Goal: Task Accomplishment & Management: Manage account settings

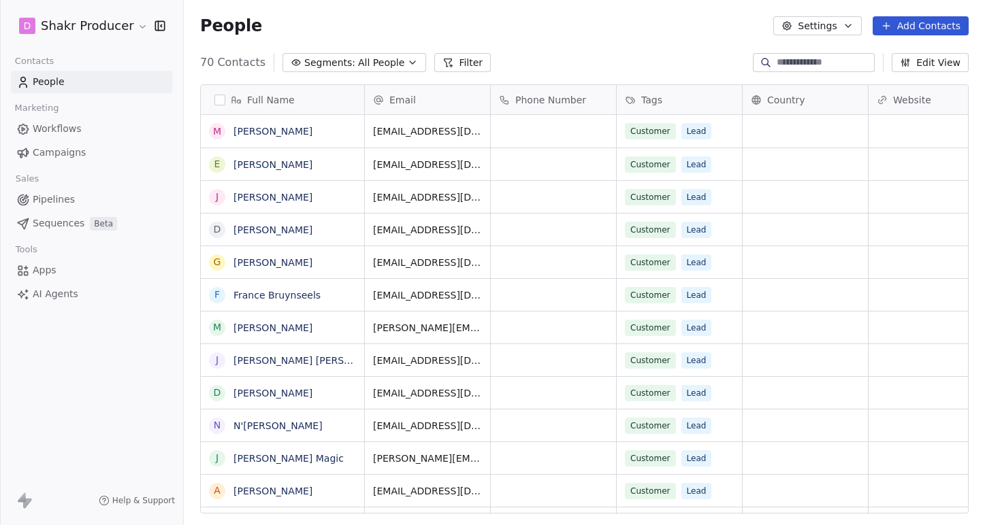
scroll to position [462, 801]
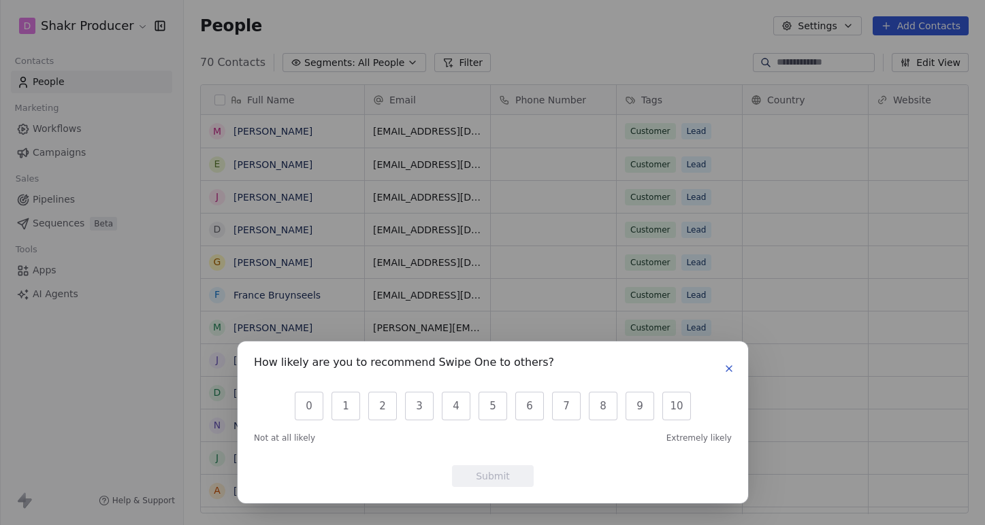
click at [727, 367] on icon "button" at bounding box center [728, 368] width 5 height 5
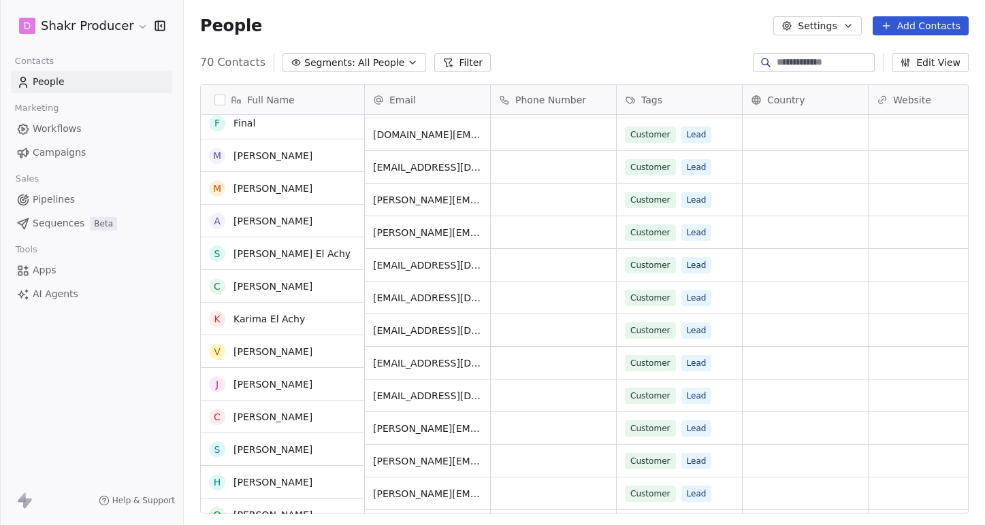
scroll to position [0, 0]
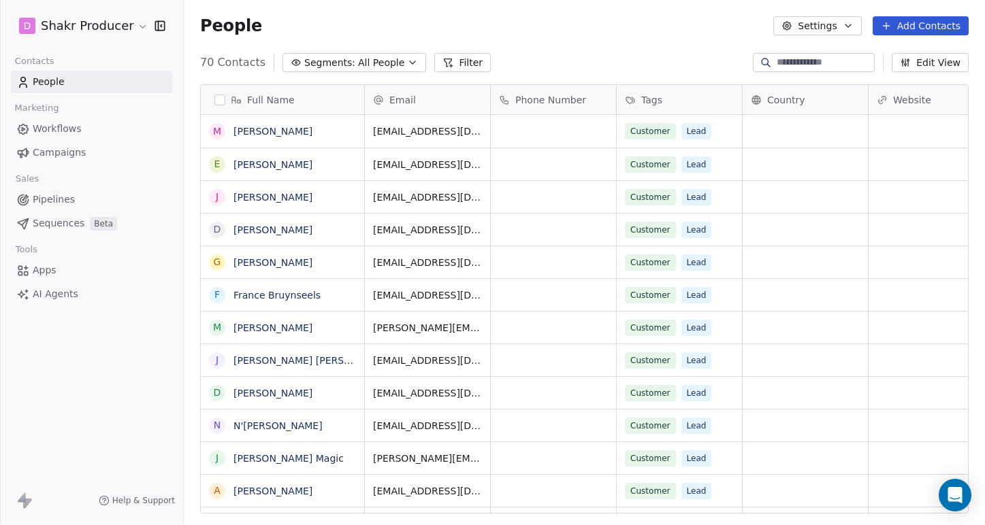
scroll to position [462, 801]
click at [54, 152] on span "Campaigns" at bounding box center [59, 153] width 53 height 14
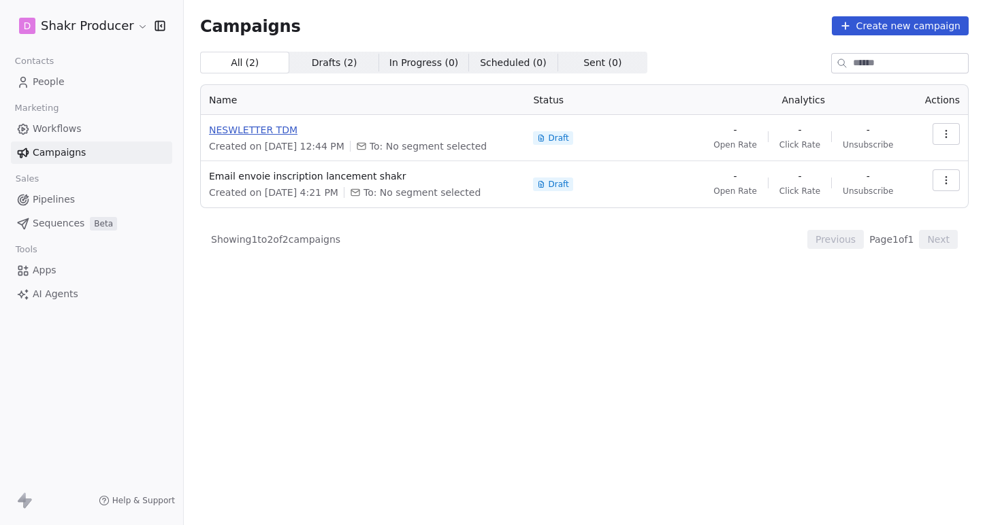
click at [270, 127] on span "NESWLETTER TDM" at bounding box center [363, 130] width 308 height 14
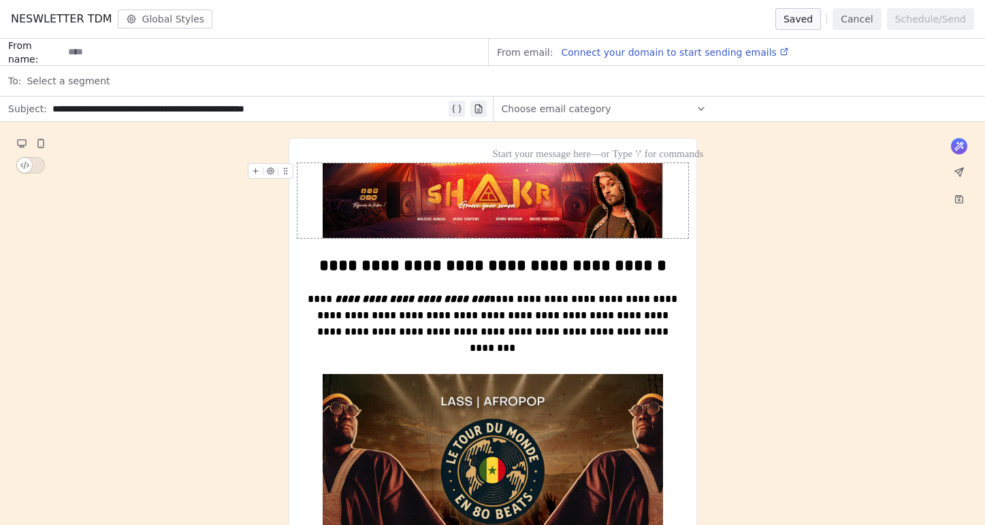
click at [554, 197] on img at bounding box center [493, 200] width 340 height 75
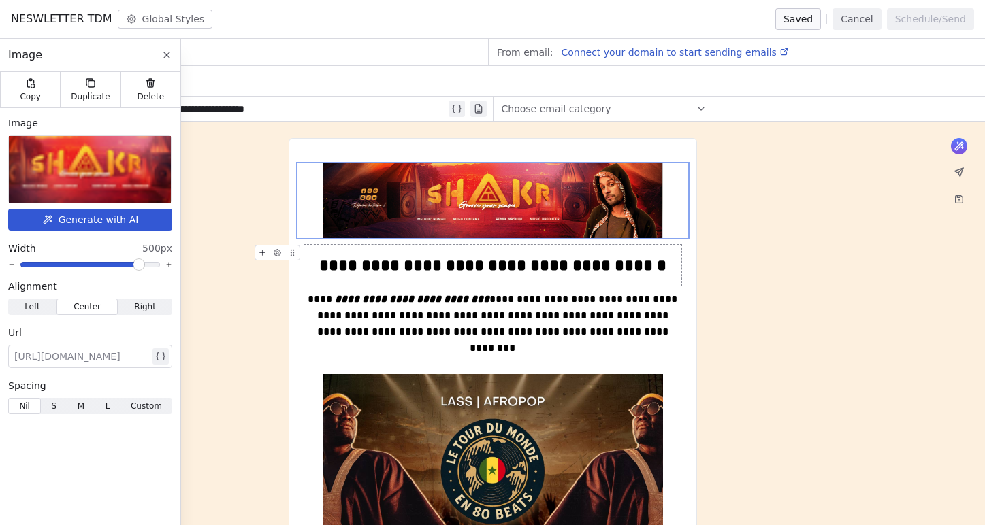
click at [68, 356] on div at bounding box center [81, 356] width 135 height 16
paste div
click at [565, 434] on img at bounding box center [493, 469] width 340 height 191
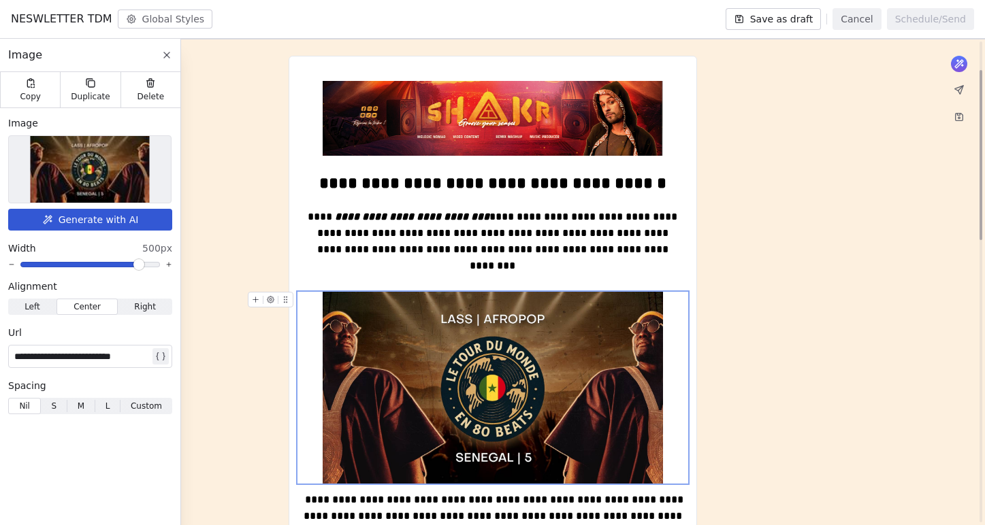
scroll to position [84, 0]
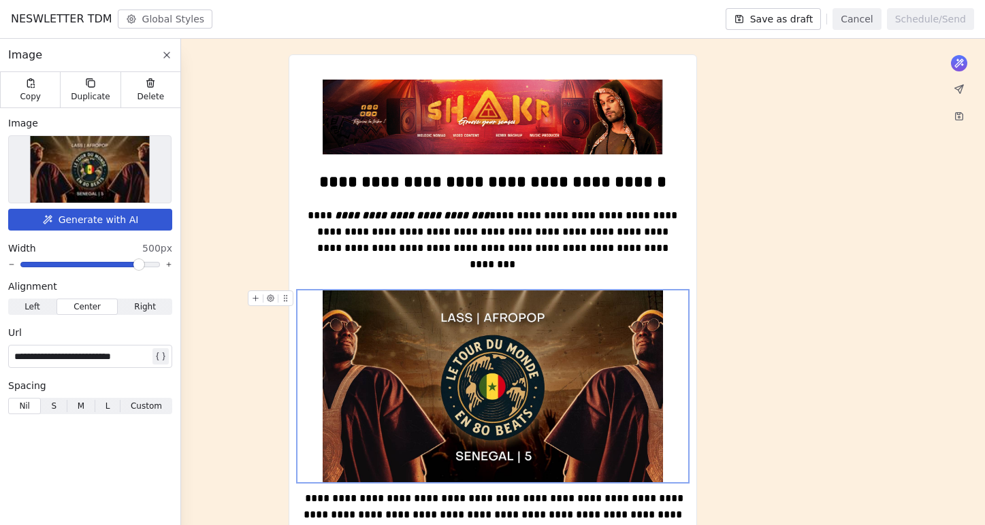
click at [611, 385] on img at bounding box center [493, 386] width 340 height 191
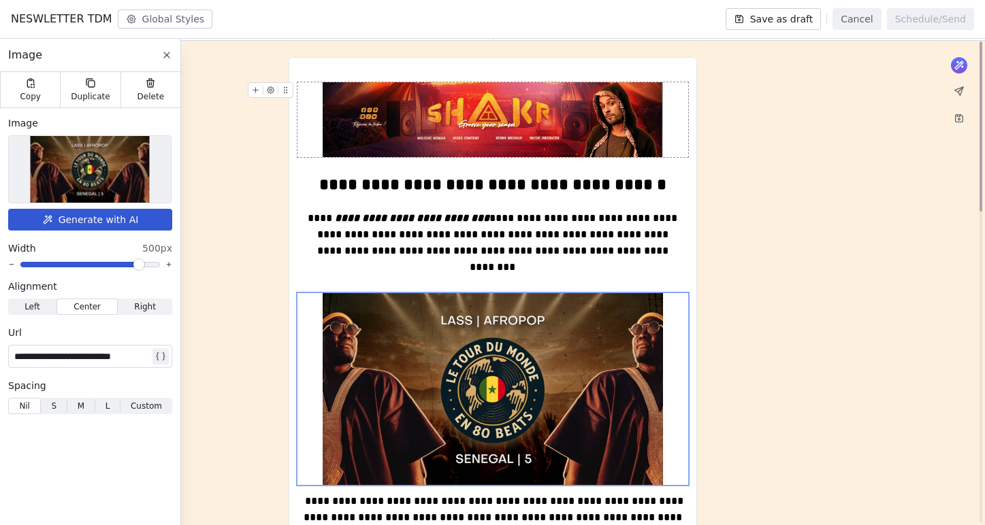
scroll to position [0, 0]
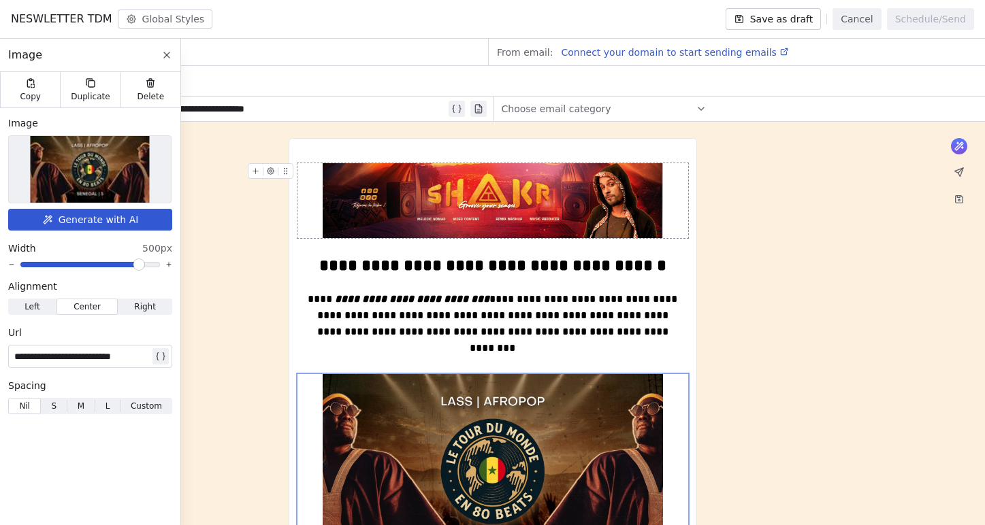
click at [557, 191] on img at bounding box center [493, 200] width 340 height 75
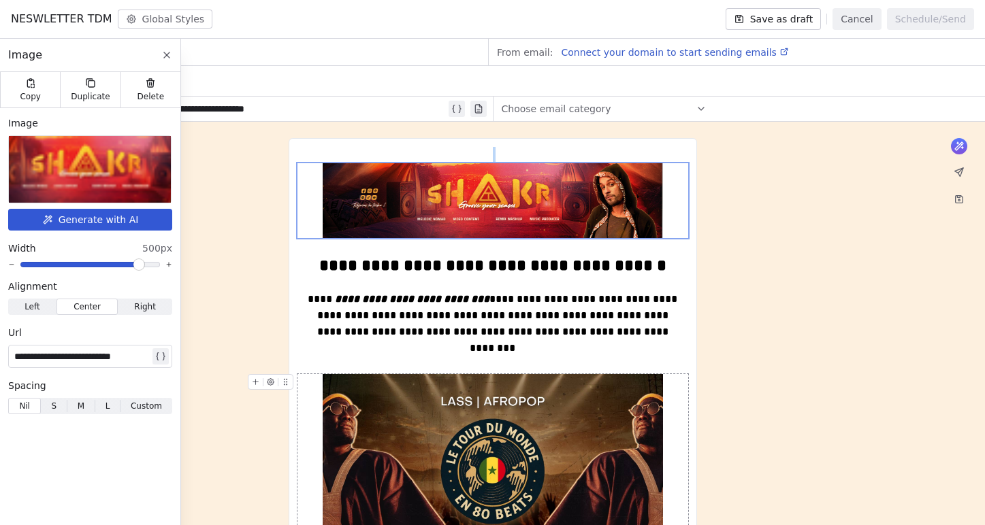
click at [417, 434] on img at bounding box center [493, 469] width 340 height 191
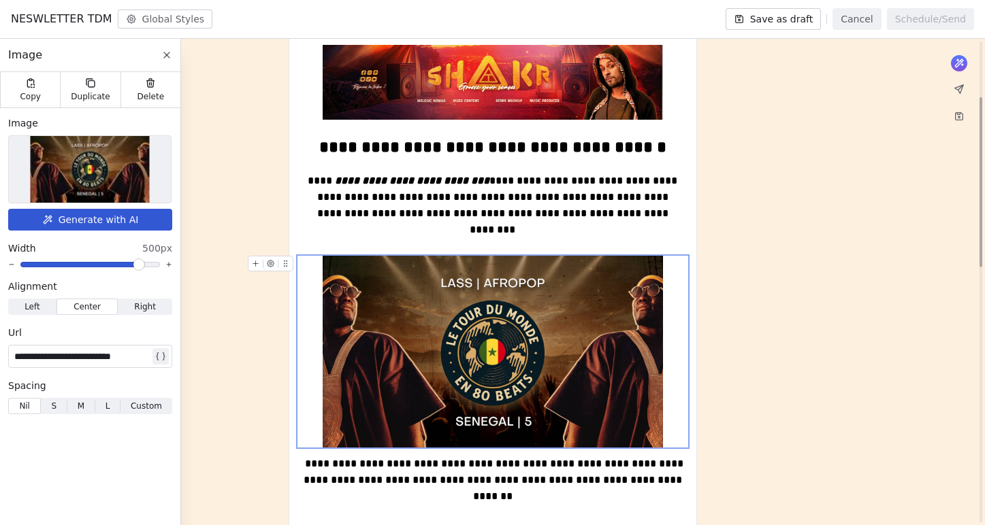
scroll to position [167, 0]
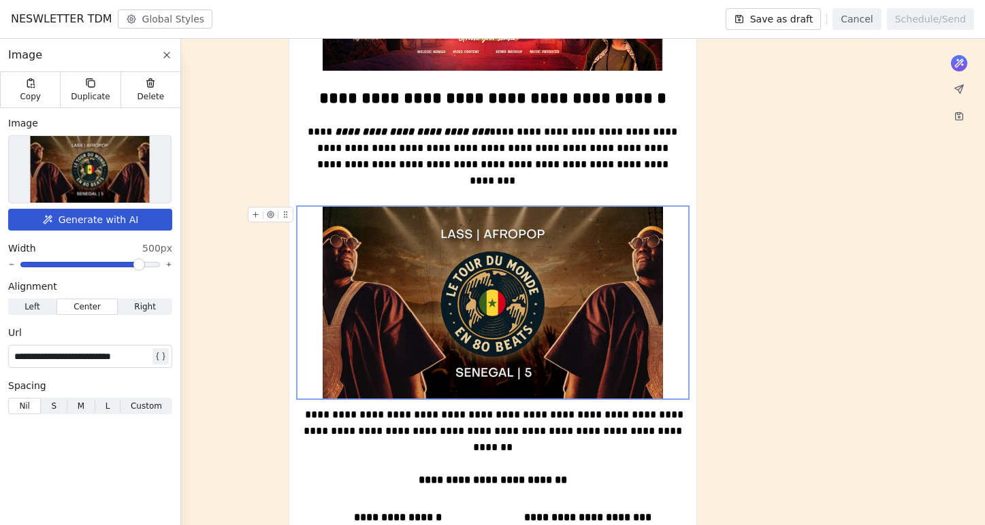
click at [270, 216] on icon at bounding box center [270, 215] width 7 height 7
click at [282, 216] on icon at bounding box center [285, 214] width 9 height 9
click at [268, 216] on icon at bounding box center [270, 215] width 7 height 7
click at [374, 253] on img at bounding box center [493, 302] width 340 height 191
click at [478, 276] on img at bounding box center [493, 302] width 340 height 191
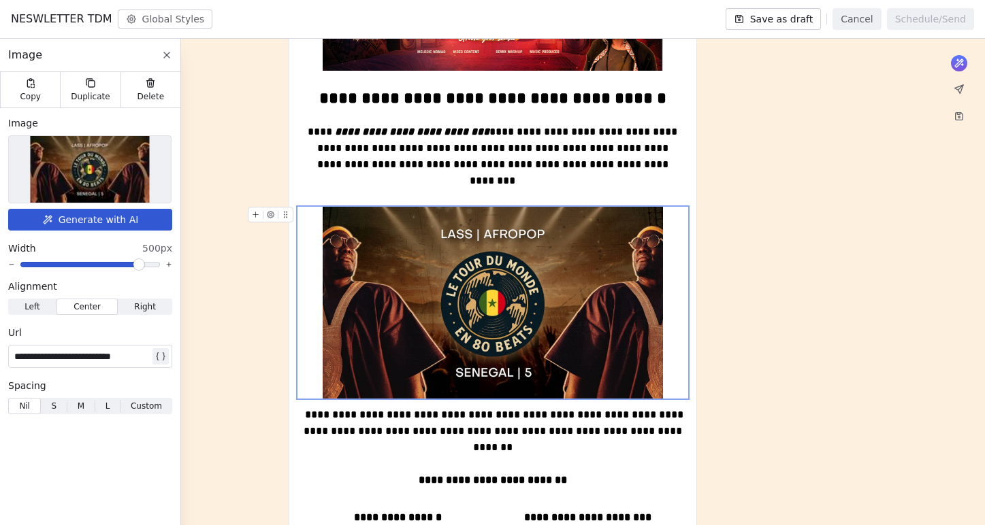
click at [104, 352] on div "**********" at bounding box center [81, 356] width 135 height 16
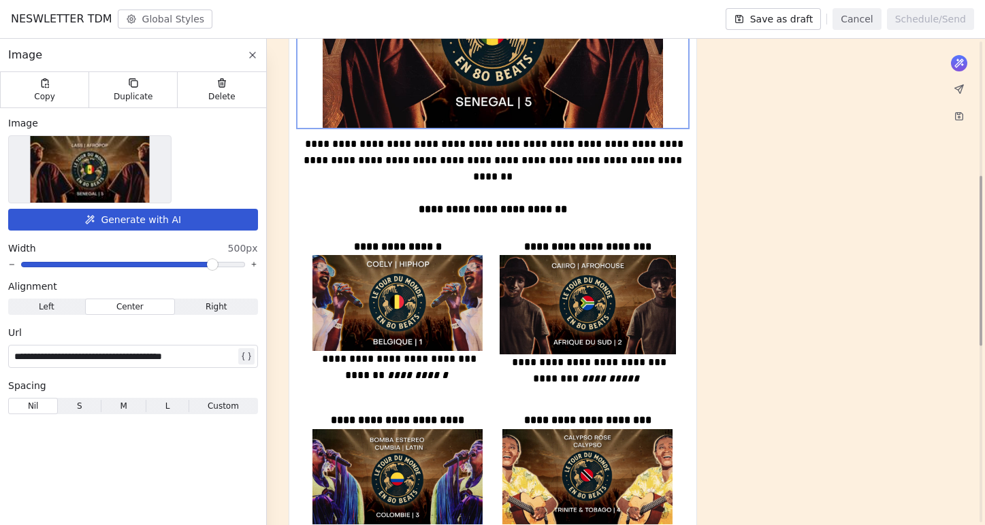
scroll to position [455, 0]
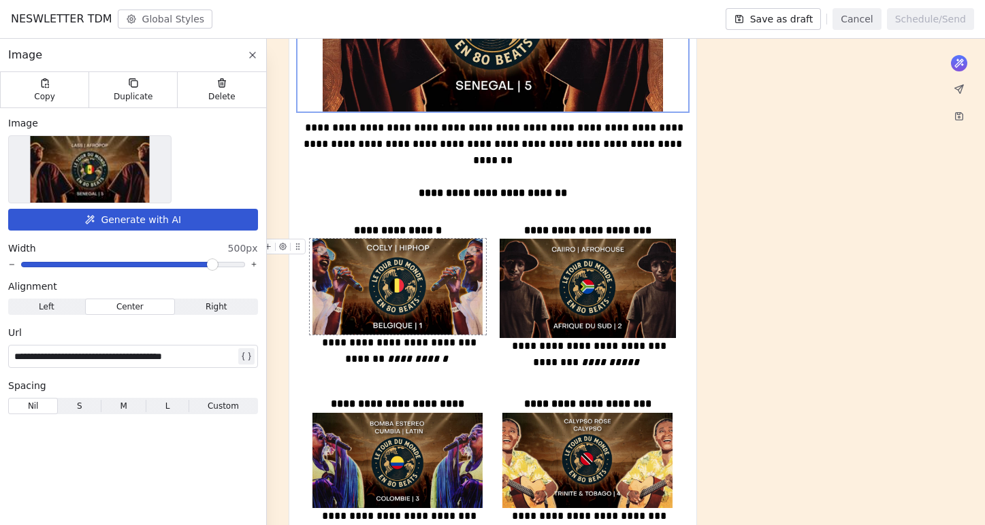
click at [419, 299] on img at bounding box center [397, 287] width 170 height 96
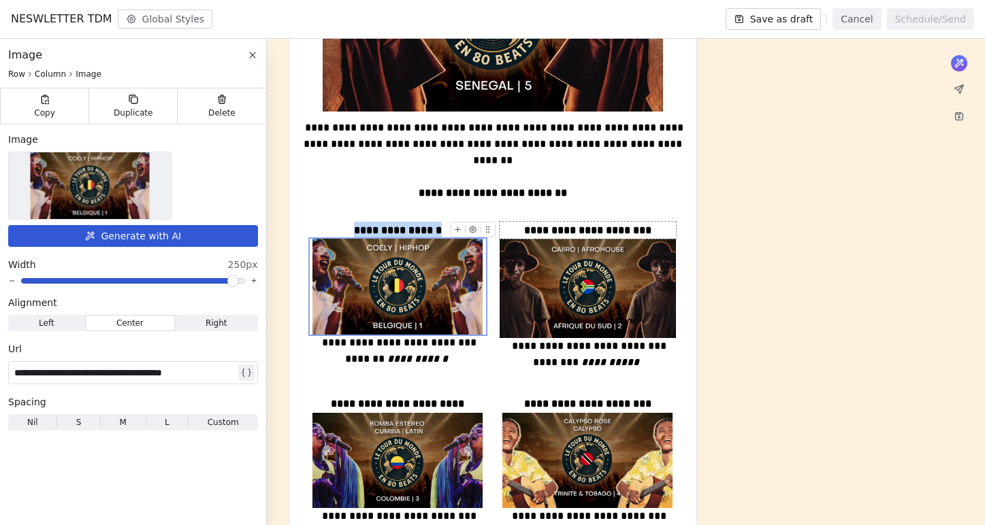
click at [785, 22] on button "Save as draft" at bounding box center [774, 19] width 96 height 22
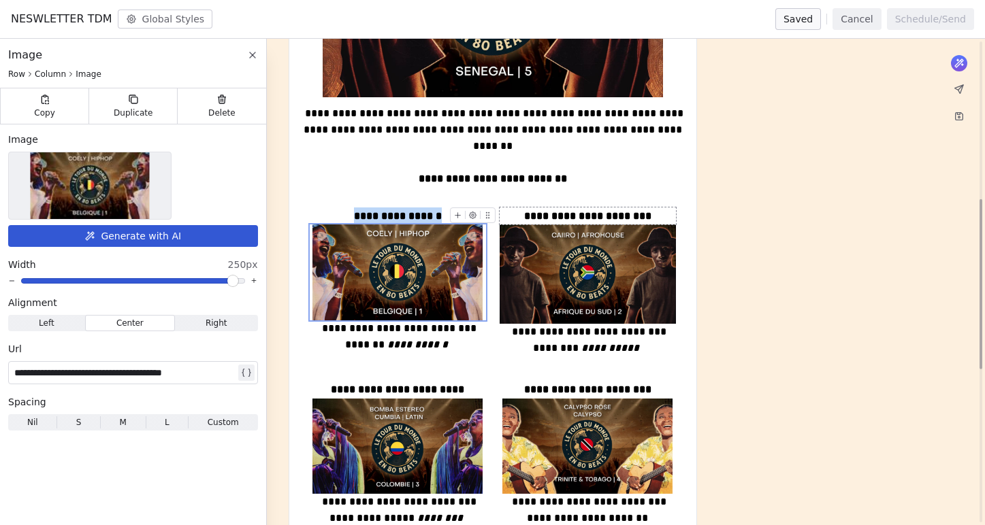
scroll to position [442, 0]
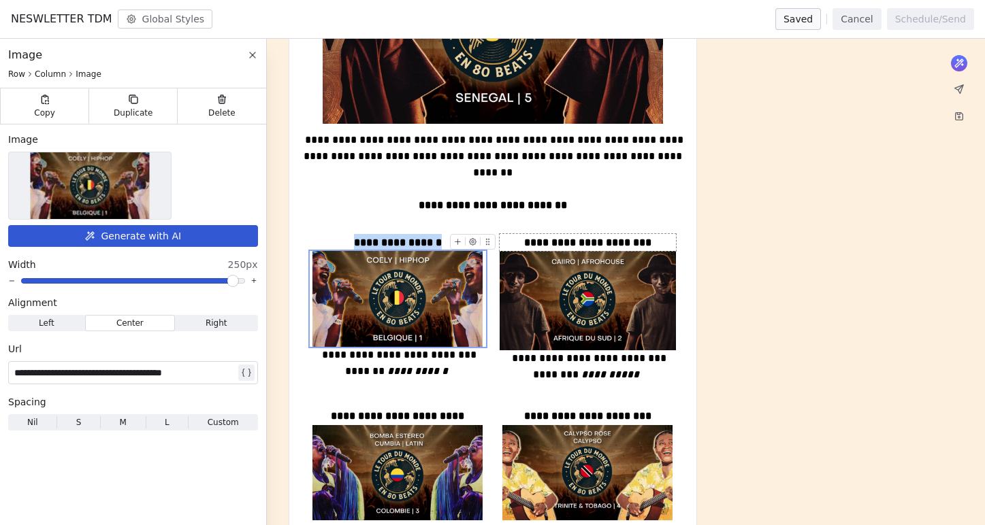
click at [956, 117] on icon at bounding box center [959, 116] width 7 height 7
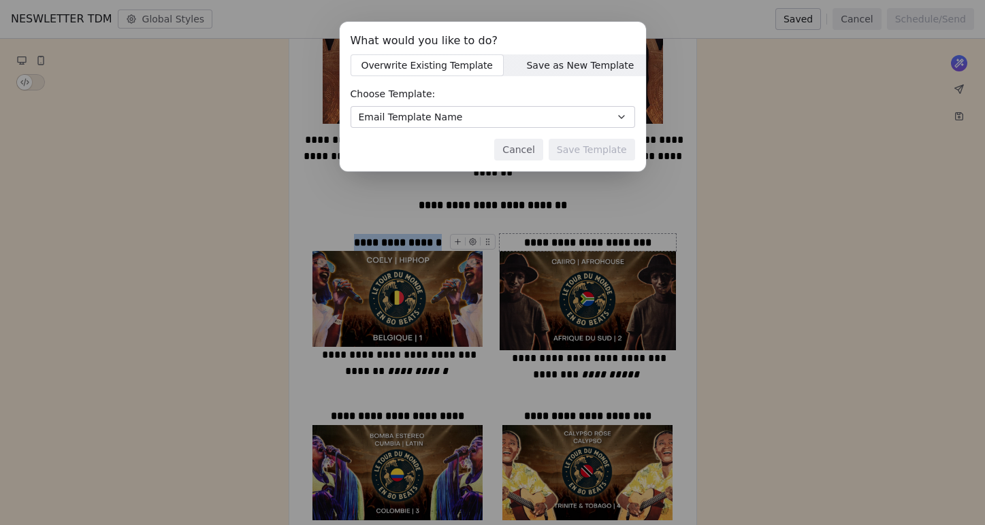
click at [573, 118] on button "Email Template Name" at bounding box center [493, 117] width 284 height 22
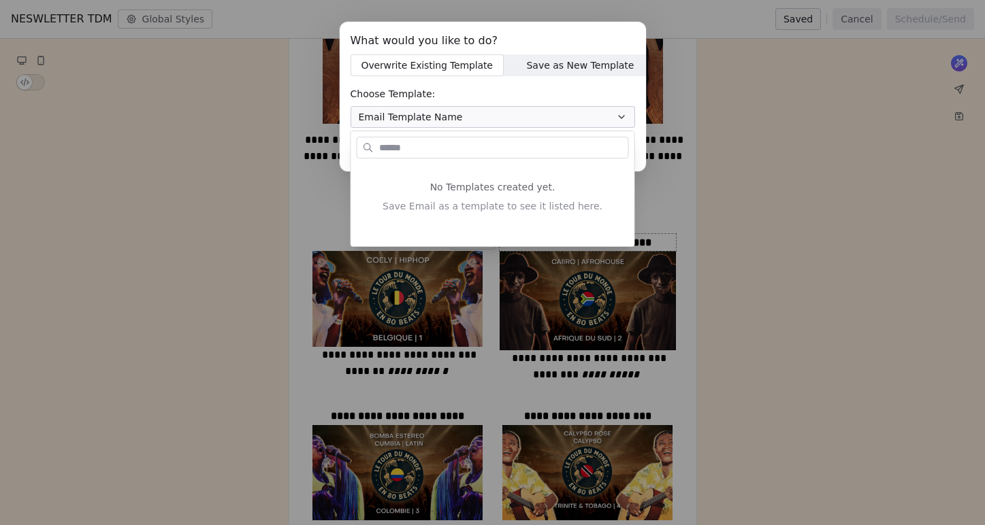
click at [763, 165] on div "What would you like to do? Overwrite Existing Template Overwrite Existing Templ…" at bounding box center [492, 101] width 985 height 203
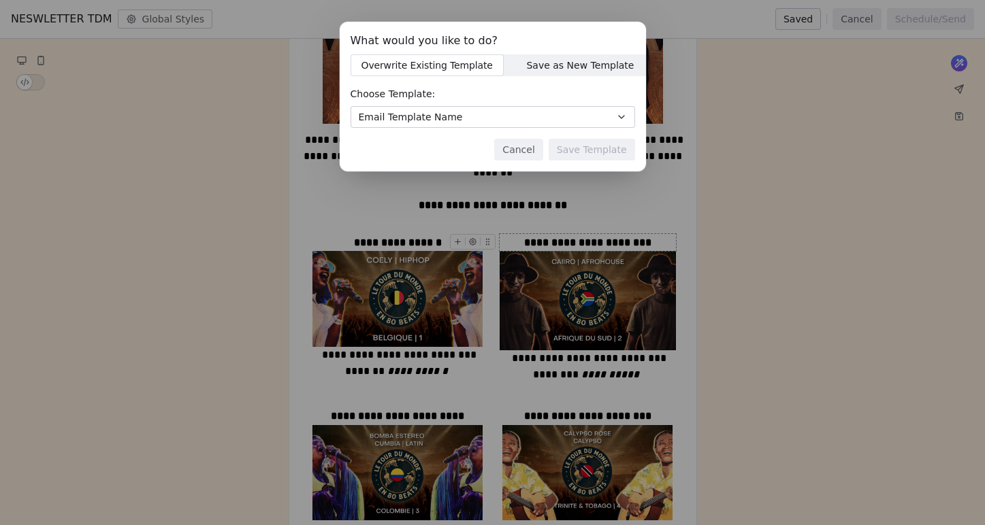
click at [527, 149] on button "Cancel" at bounding box center [518, 150] width 48 height 22
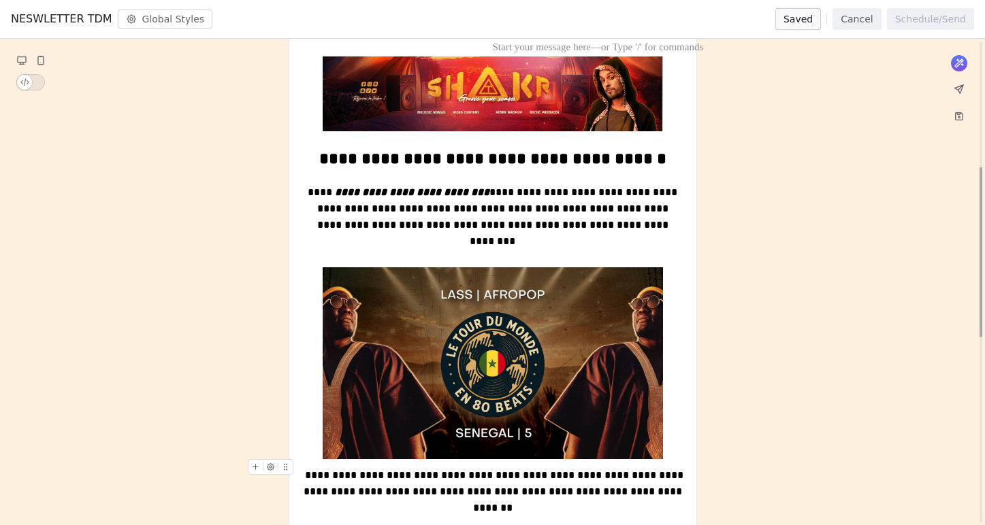
scroll to position [0, 0]
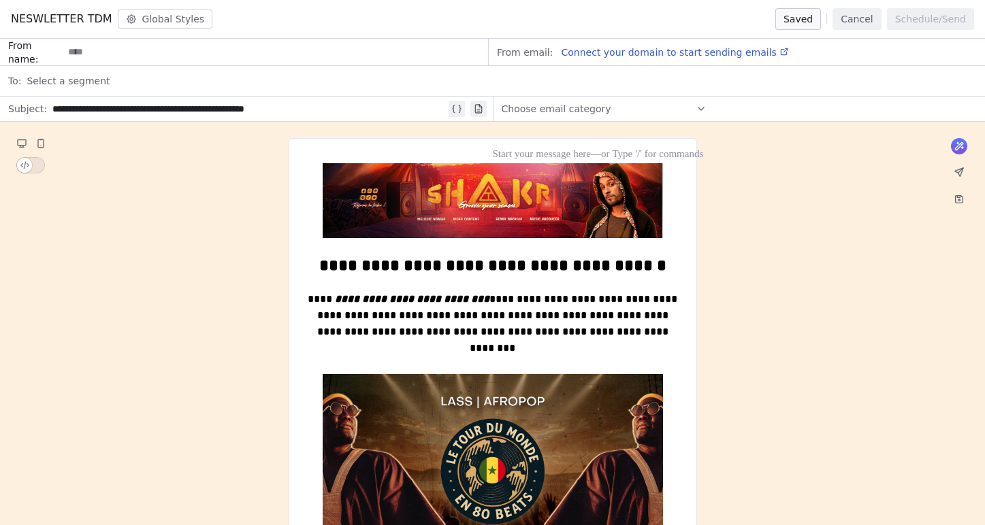
click at [184, 18] on button "Global Styles" at bounding box center [165, 19] width 95 height 19
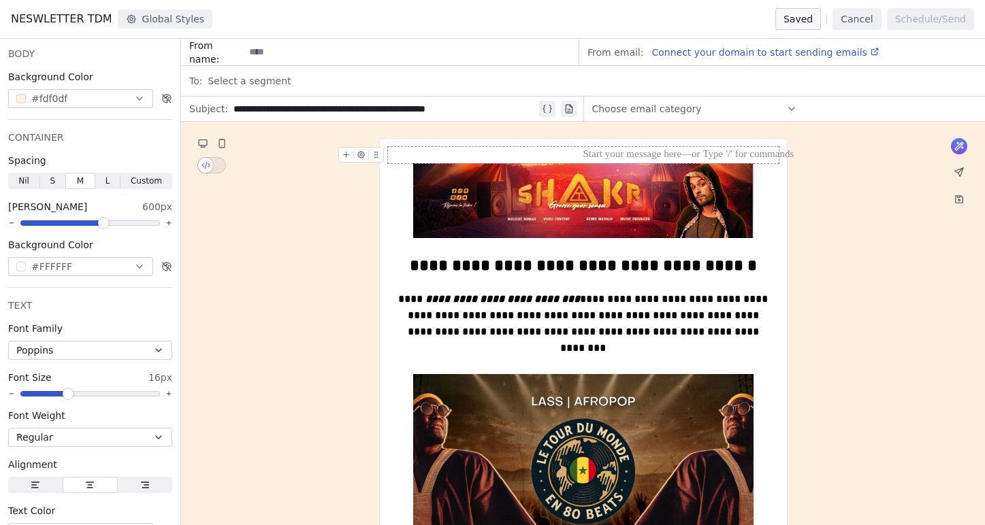
click at [263, 52] on input at bounding box center [411, 51] width 334 height 25
type input "*****"
click at [258, 82] on span "Select a segment" at bounding box center [249, 81] width 83 height 14
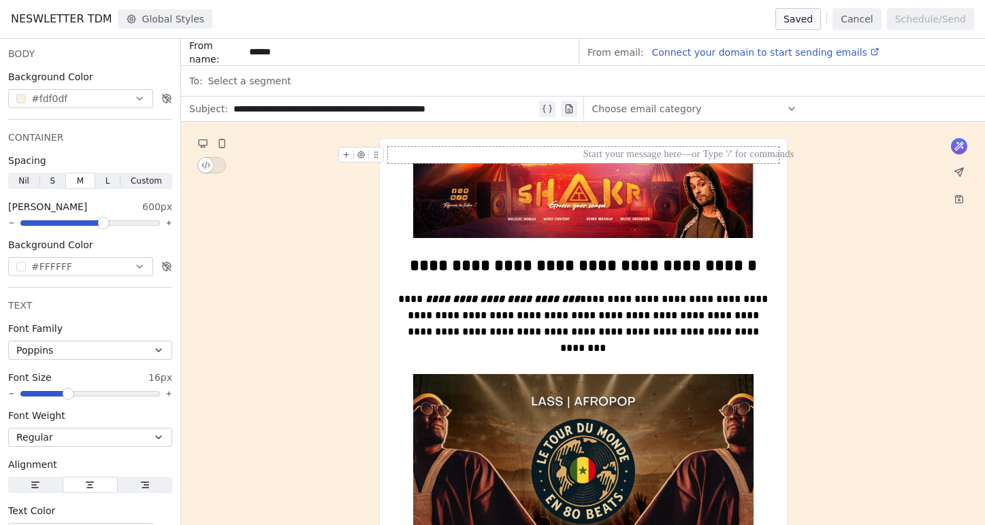
click at [643, 110] on span "Choose email category" at bounding box center [647, 109] width 110 height 14
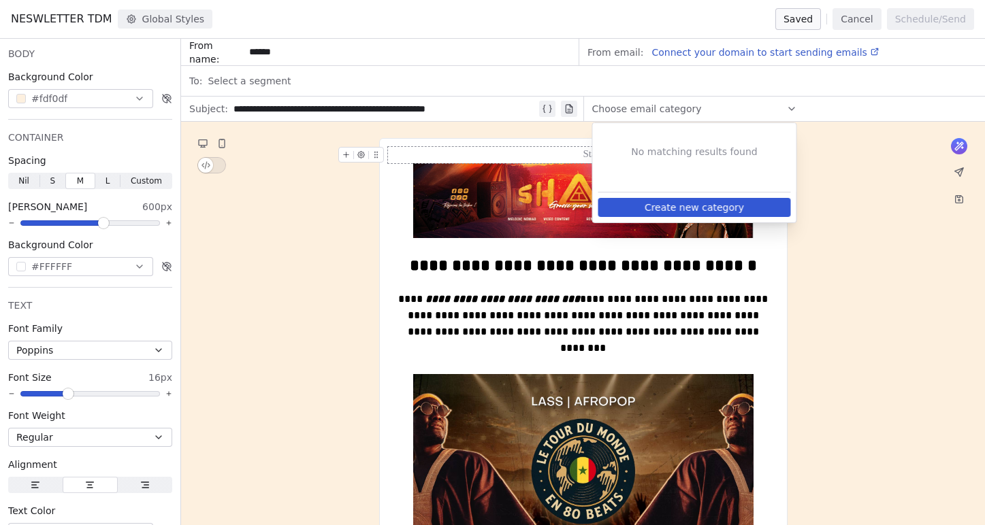
click at [745, 50] on span "Connect your domain to start sending emails" at bounding box center [758, 52] width 215 height 11
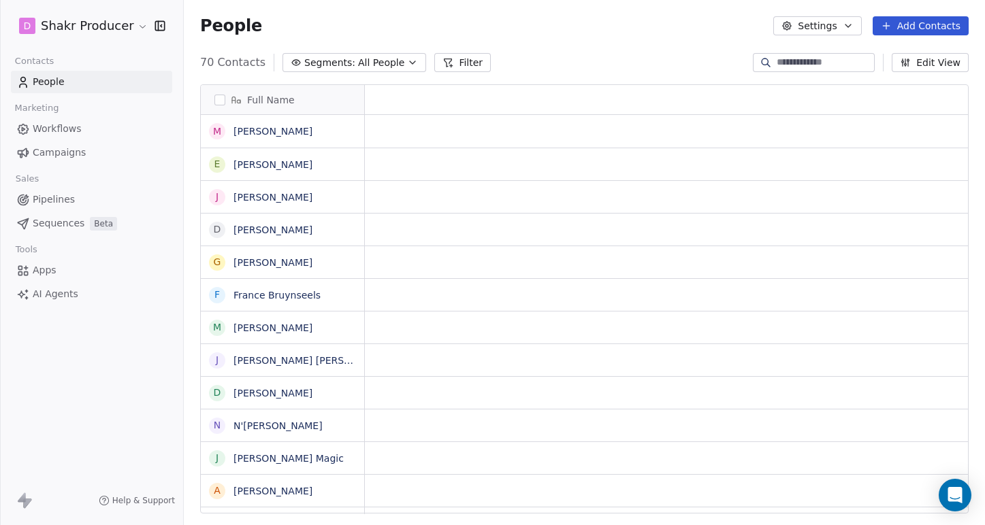
scroll to position [462, 801]
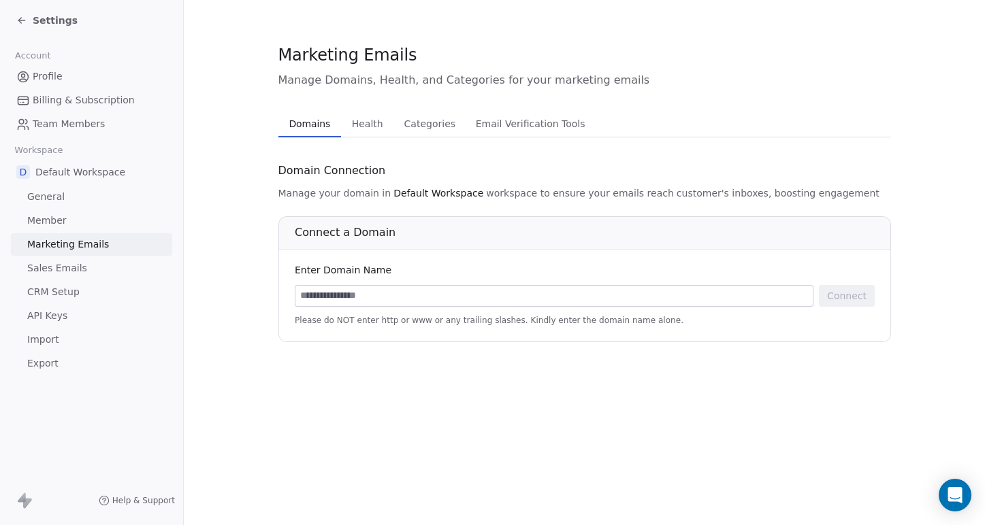
click at [532, 125] on span "Email Verification Tools" at bounding box center [530, 123] width 120 height 19
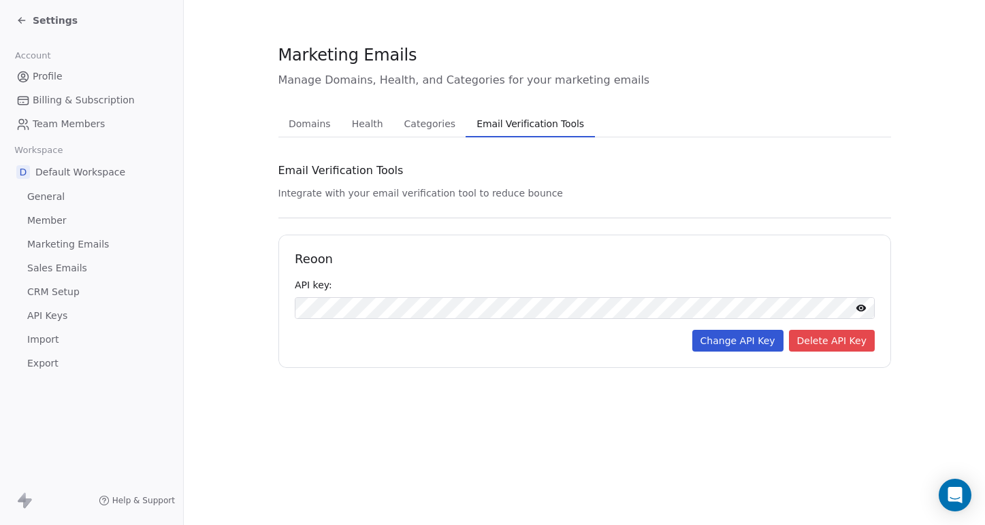
click at [448, 127] on span "Categories" at bounding box center [430, 123] width 62 height 19
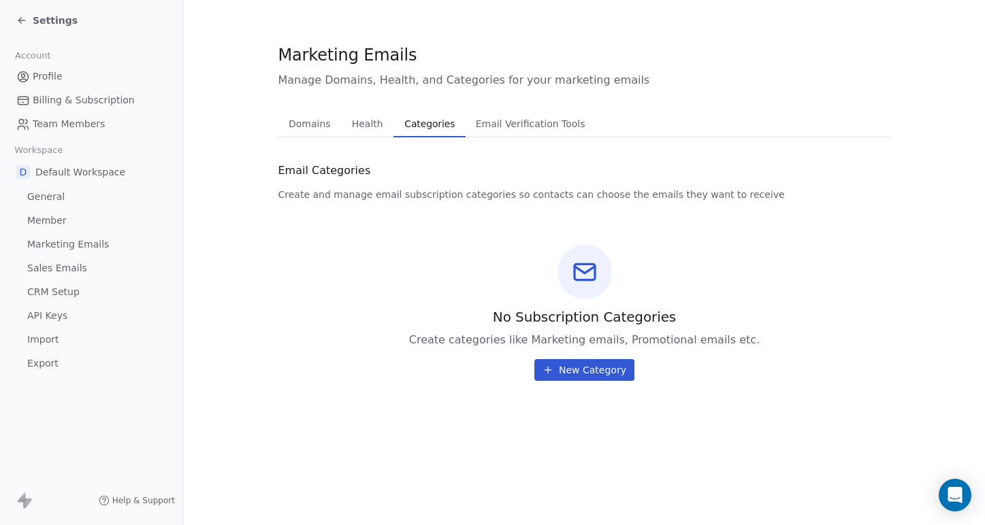
click at [363, 119] on span "Health" at bounding box center [367, 123] width 42 height 19
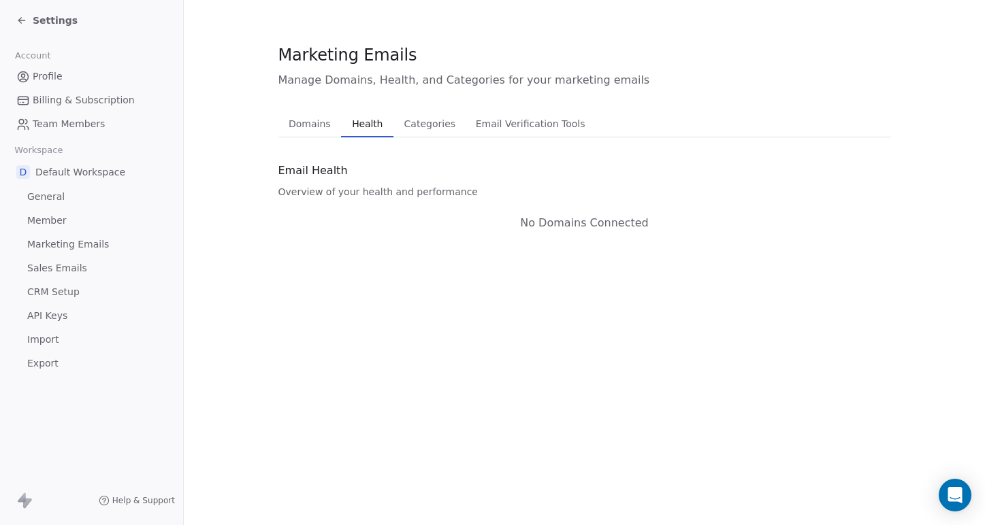
click at [299, 125] on span "Domains" at bounding box center [309, 123] width 53 height 19
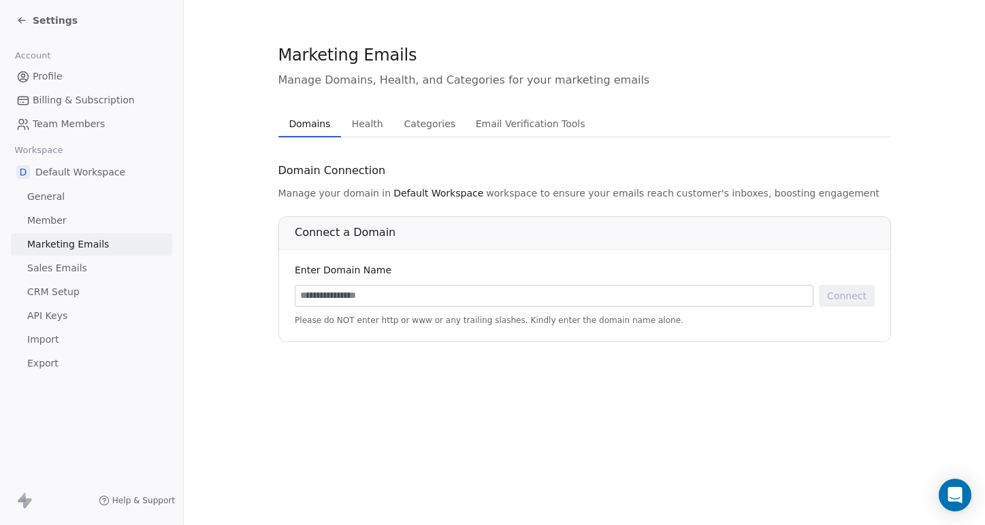
click at [353, 303] on input at bounding box center [553, 296] width 517 height 20
paste input "**********"
drag, startPoint x: 331, startPoint y: 296, endPoint x: 274, endPoint y: 297, distance: 57.2
click at [274, 297] on section "**********" at bounding box center [584, 193] width 801 height 386
click at [404, 301] on input "**********" at bounding box center [553, 296] width 517 height 20
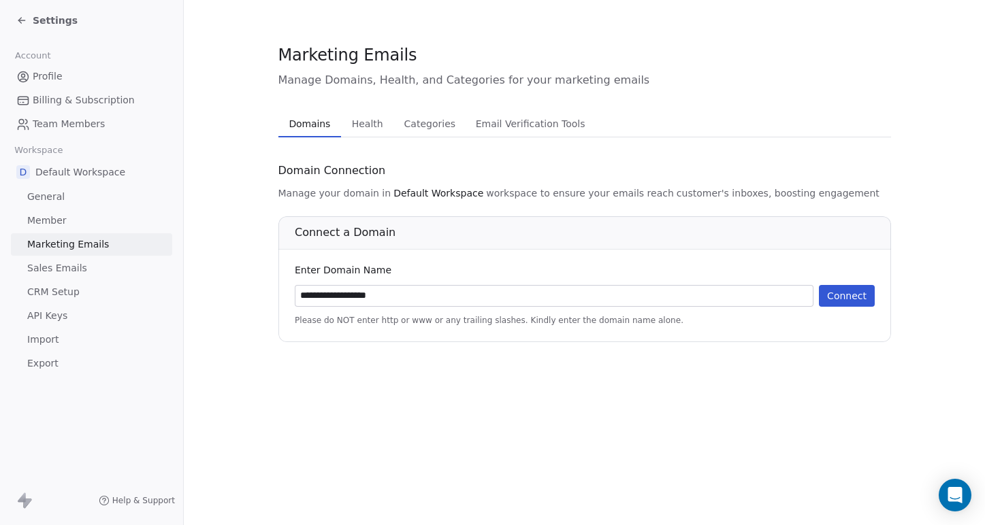
type input "**********"
click at [846, 295] on button "Connect" at bounding box center [847, 296] width 56 height 22
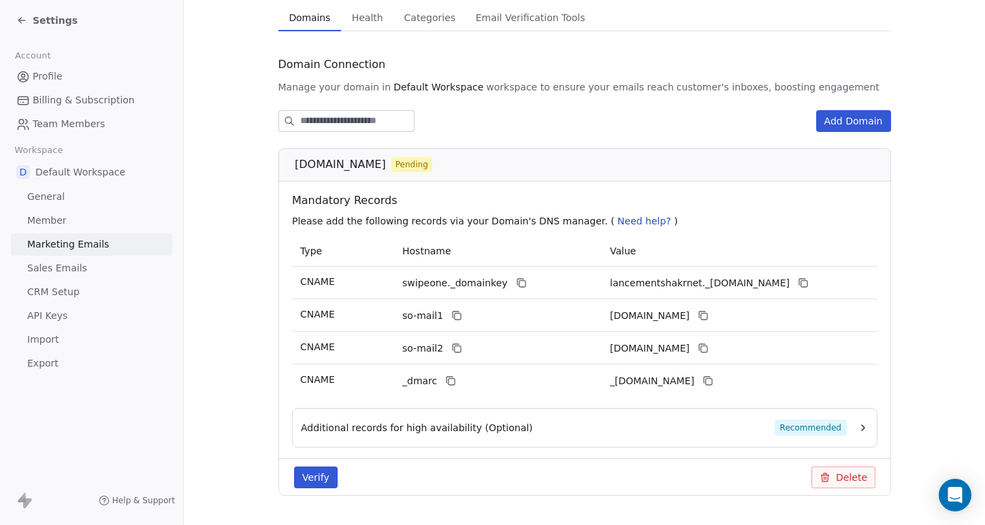
scroll to position [142, 0]
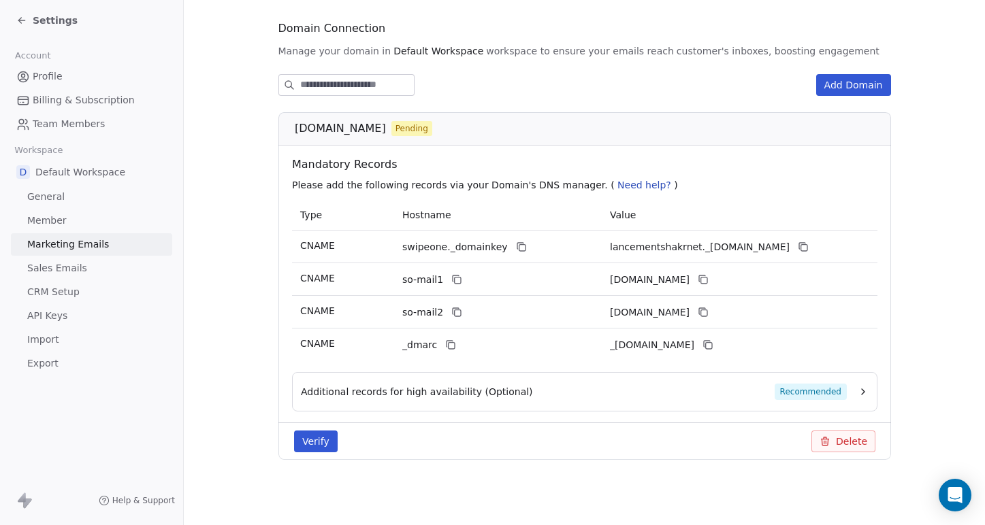
click at [804, 396] on span "Recommended" at bounding box center [810, 392] width 72 height 16
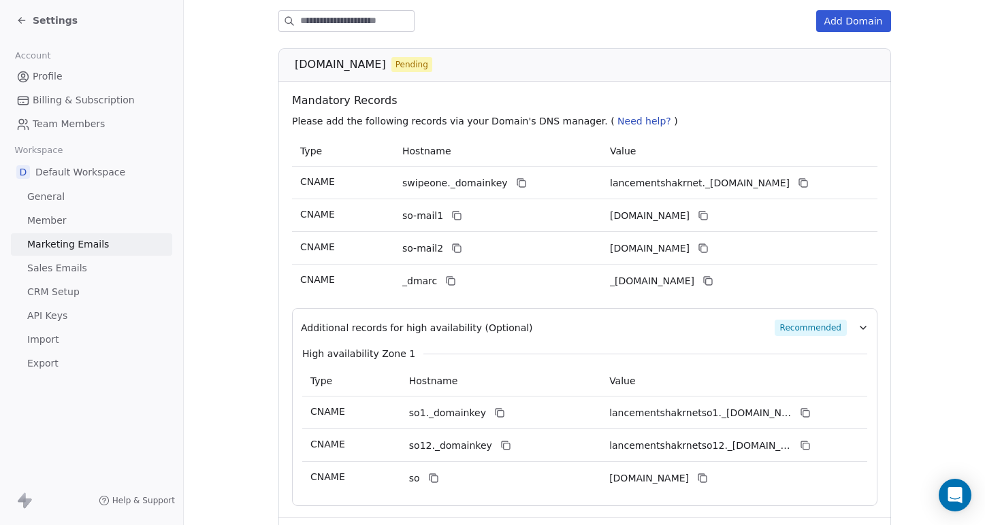
scroll to position [210, 0]
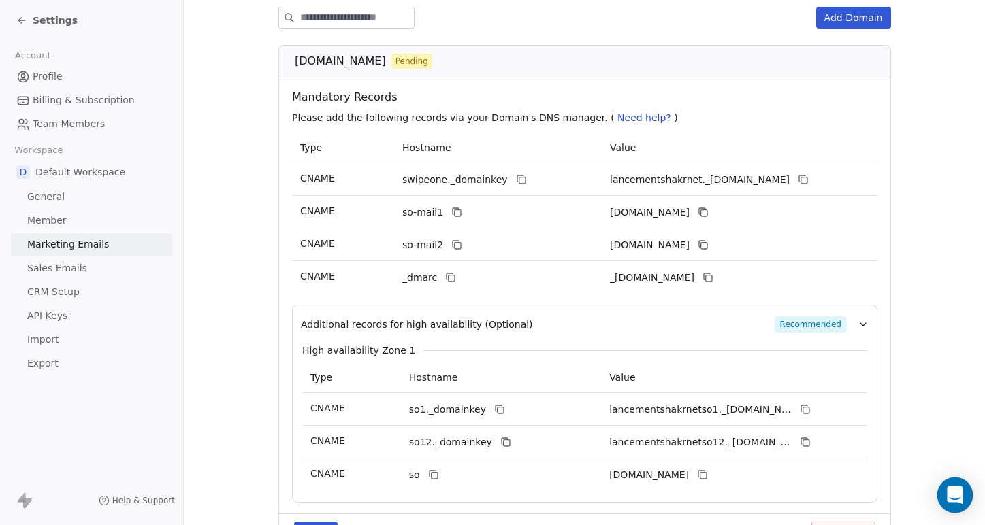
click at [947, 496] on icon "Open Intercom Messenger" at bounding box center [955, 496] width 18 height 18
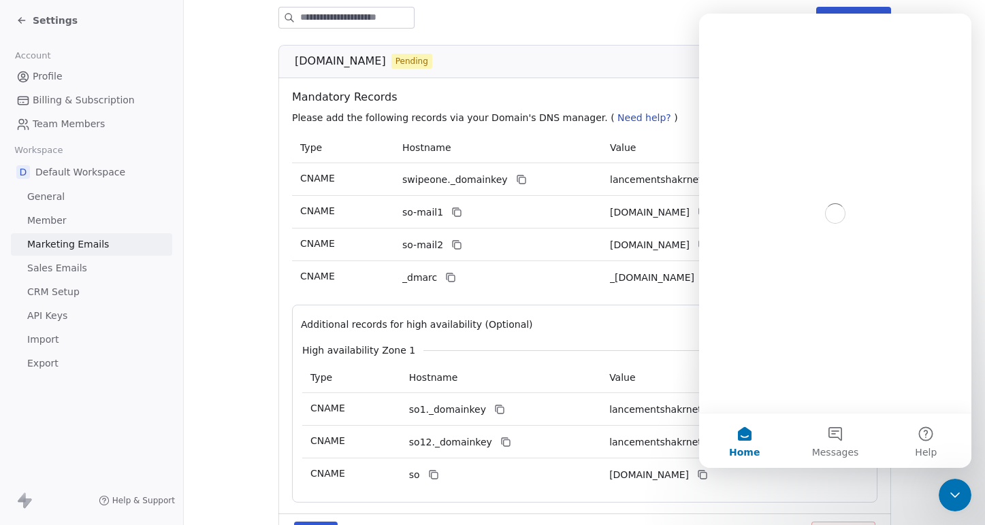
scroll to position [0, 0]
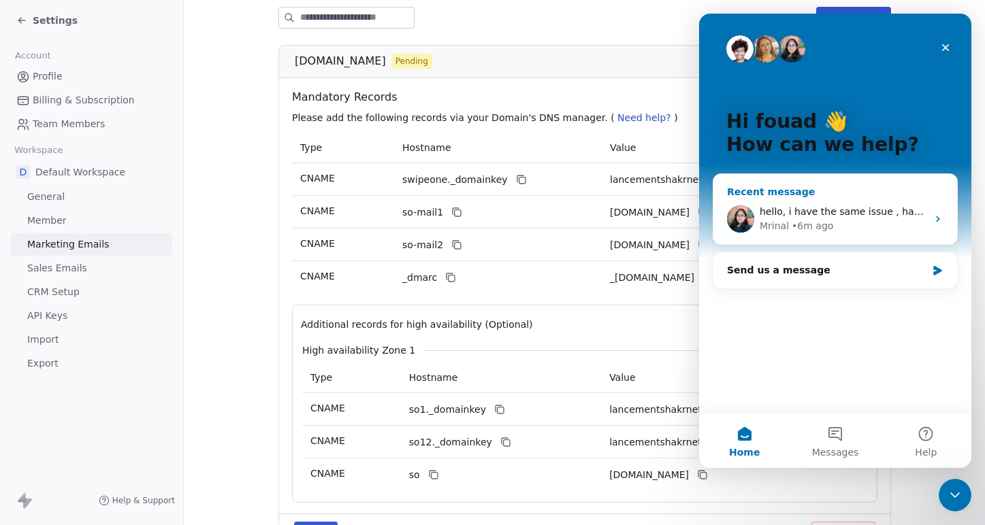
click at [831, 226] on div "Mrinal • 6m ago" at bounding box center [843, 226] width 167 height 14
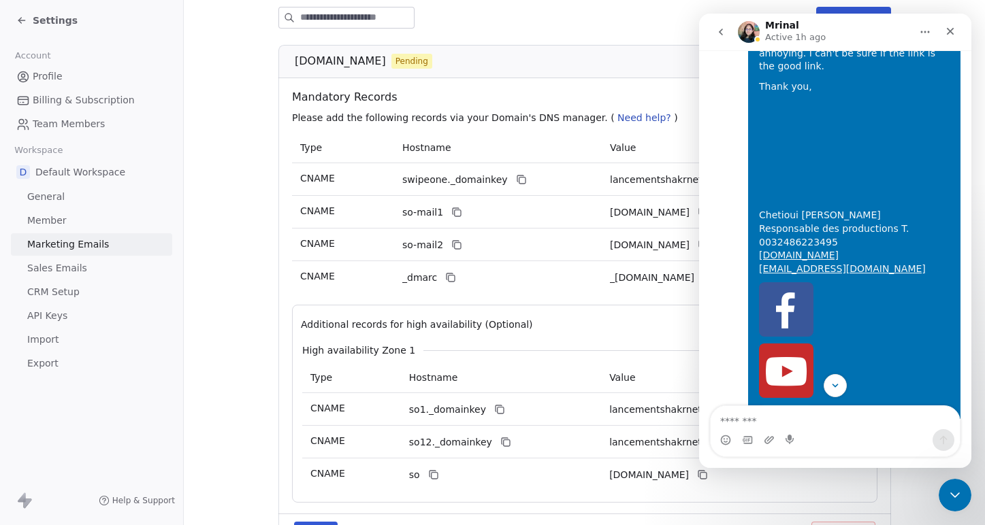
scroll to position [1145, 0]
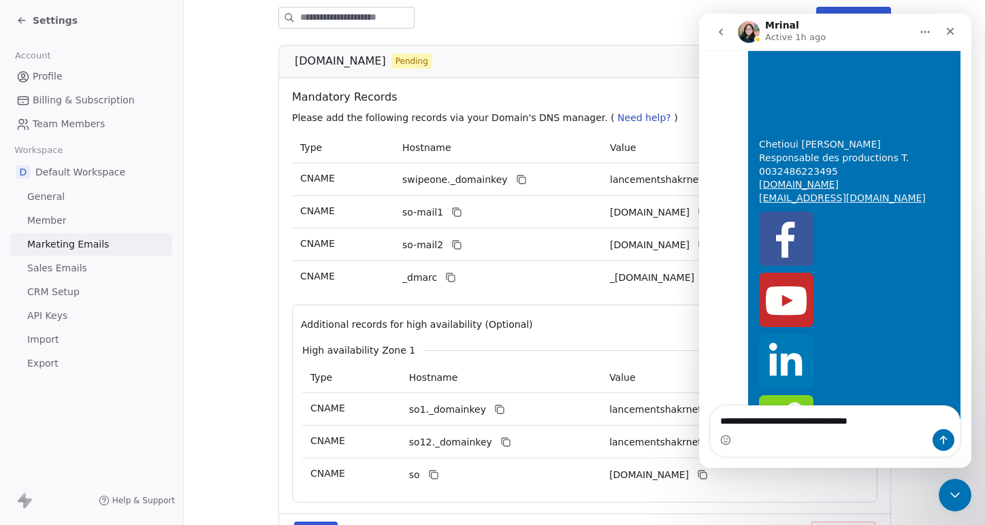
type textarea "**********"
click at [636, 123] on span "Need help?" at bounding box center [644, 117] width 54 height 11
click at [617, 116] on span "Need help?" at bounding box center [644, 117] width 54 height 11
click at [959, 501] on icon "Close Intercom Messenger" at bounding box center [953, 493] width 16 height 16
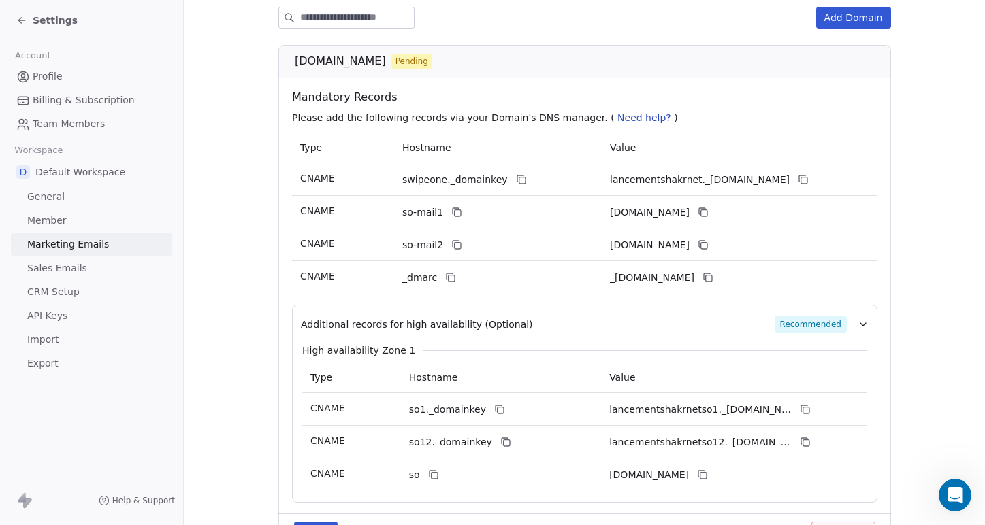
click at [617, 121] on span "Need help?" at bounding box center [644, 117] width 54 height 11
click at [617, 118] on span "Need help?" at bounding box center [644, 117] width 54 height 11
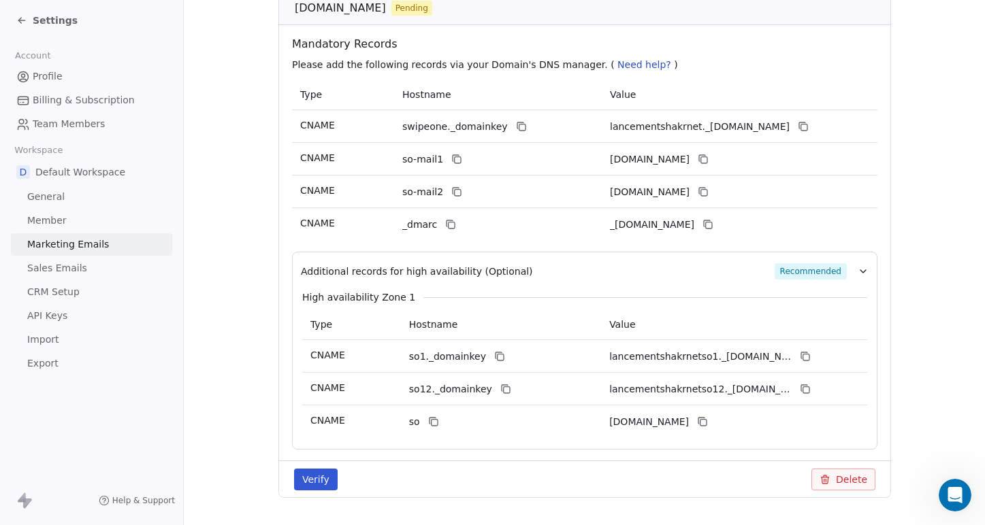
scroll to position [263, 0]
click at [861, 271] on icon "button" at bounding box center [862, 271] width 5 height 3
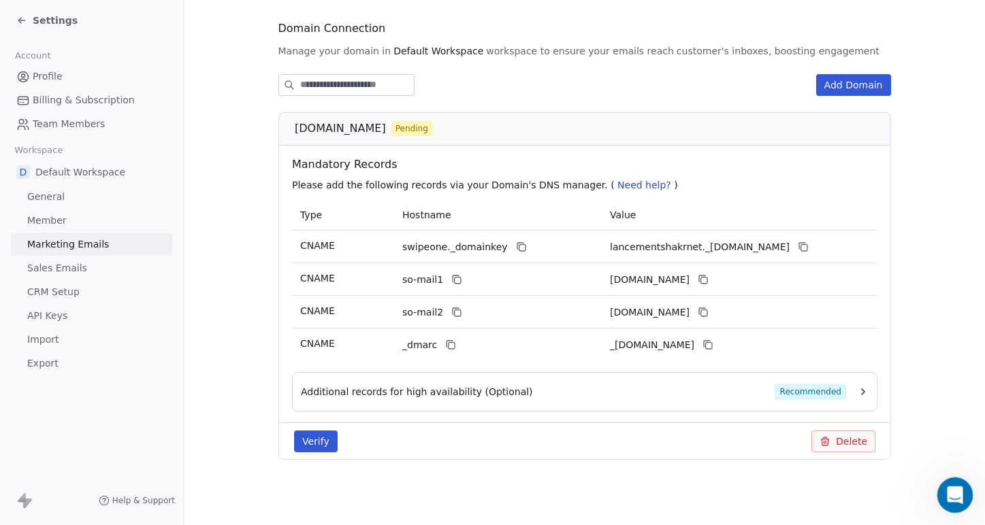
click at [943, 489] on div "Open Intercom Messenger" at bounding box center [952, 493] width 45 height 45
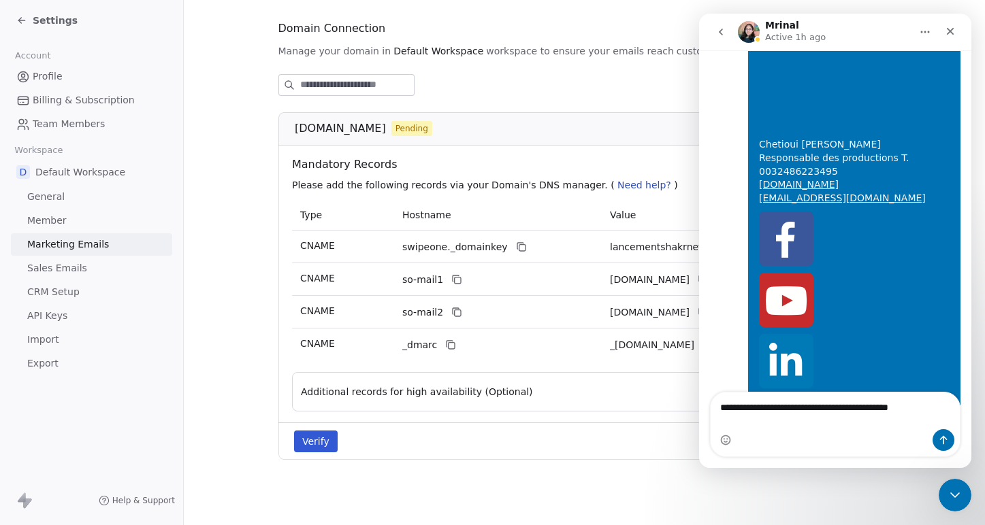
scroll to position [1158, 0]
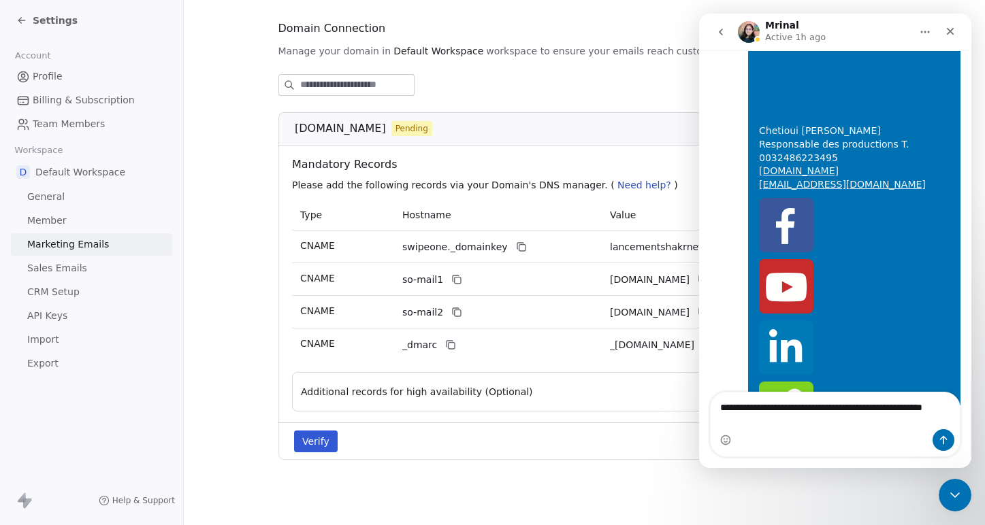
type textarea "**********"
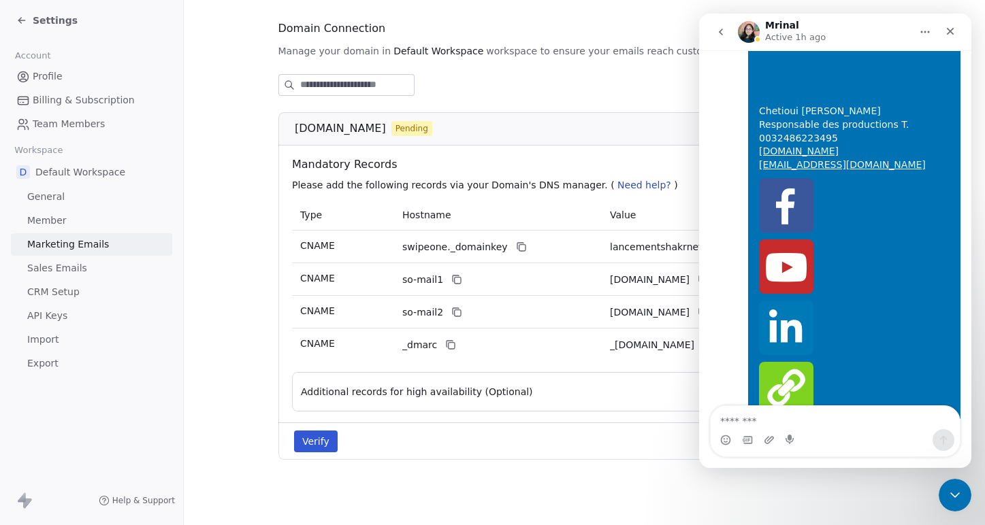
scroll to position [1189, 0]
